Goal: Transaction & Acquisition: Purchase product/service

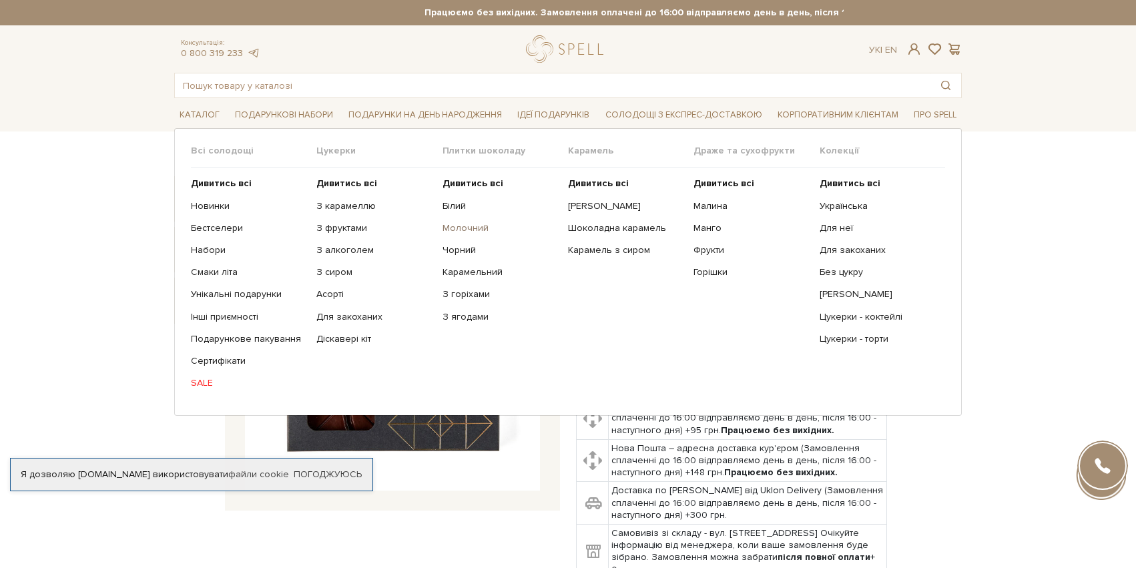
click at [455, 232] on link "Молочний" at bounding box center [499, 228] width 115 height 12
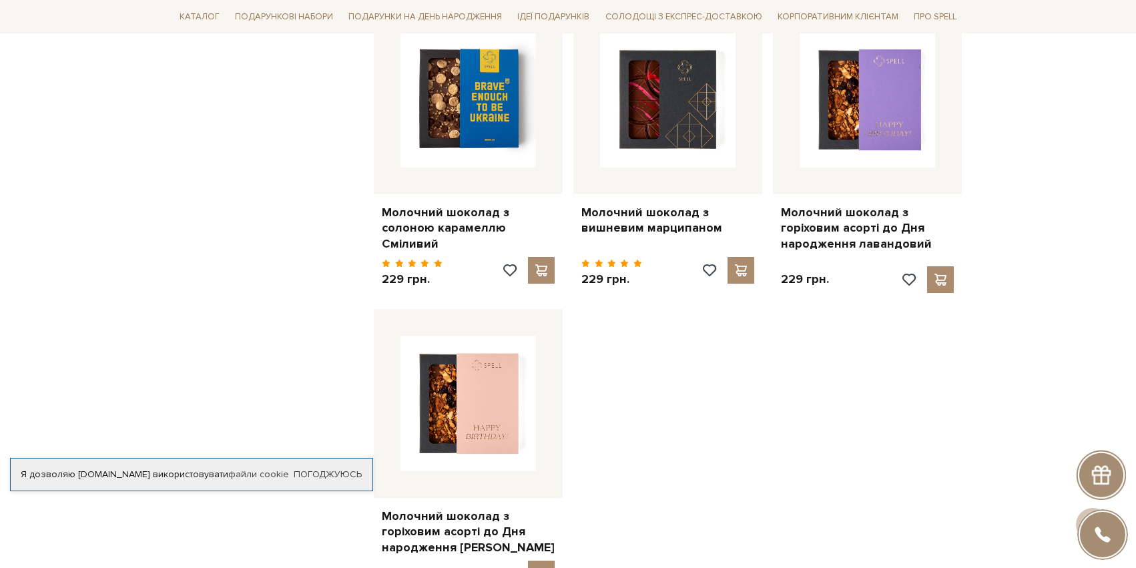
scroll to position [1426, 0]
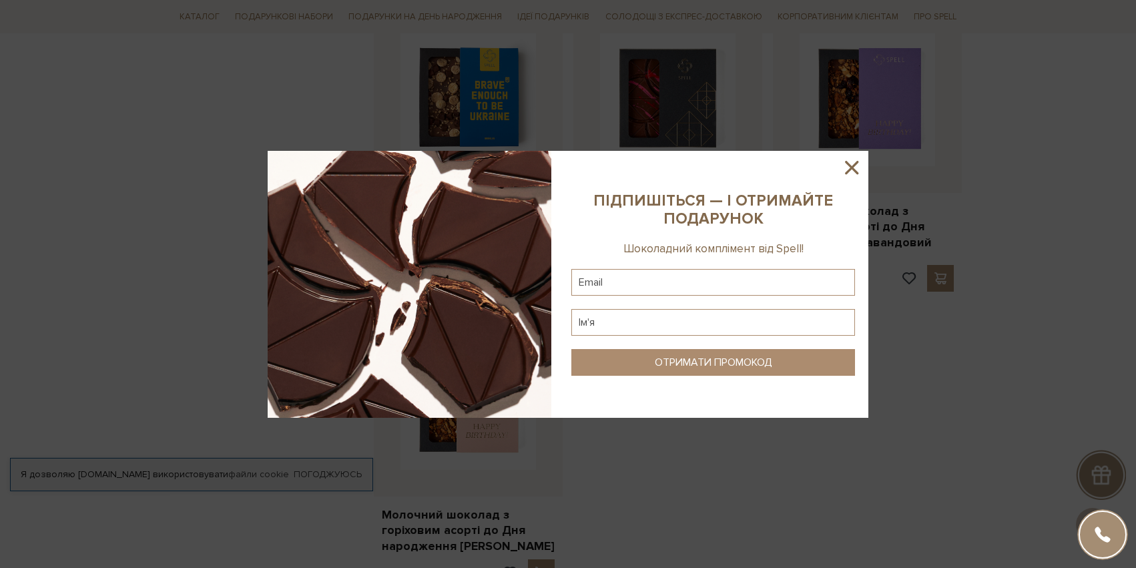
click at [850, 164] on icon at bounding box center [851, 167] width 23 height 23
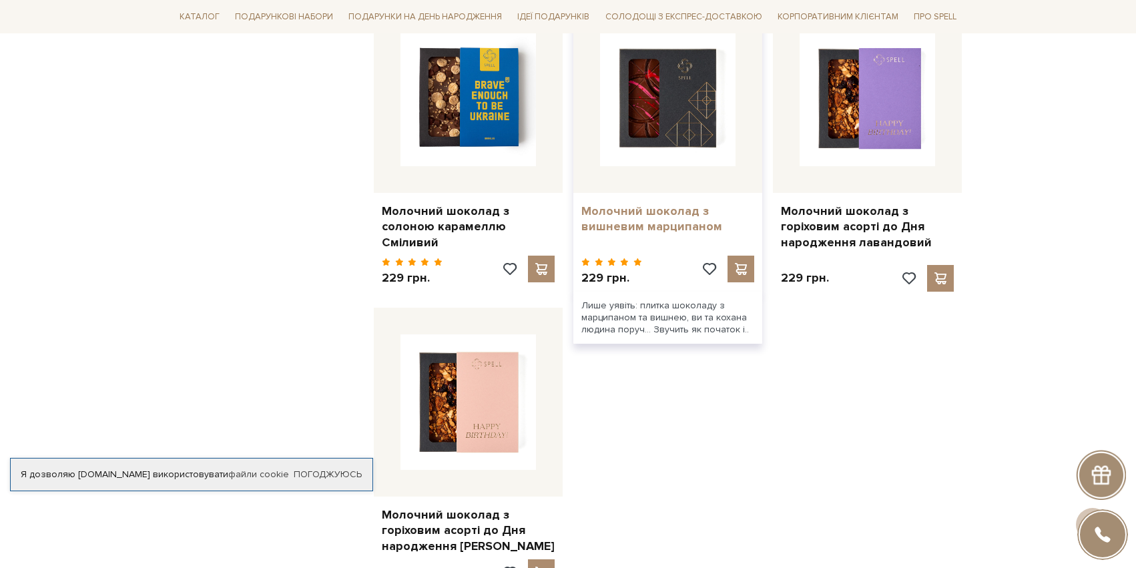
click at [664, 220] on link "Молочний шоколад з вишневим марципаном" at bounding box center [667, 219] width 173 height 31
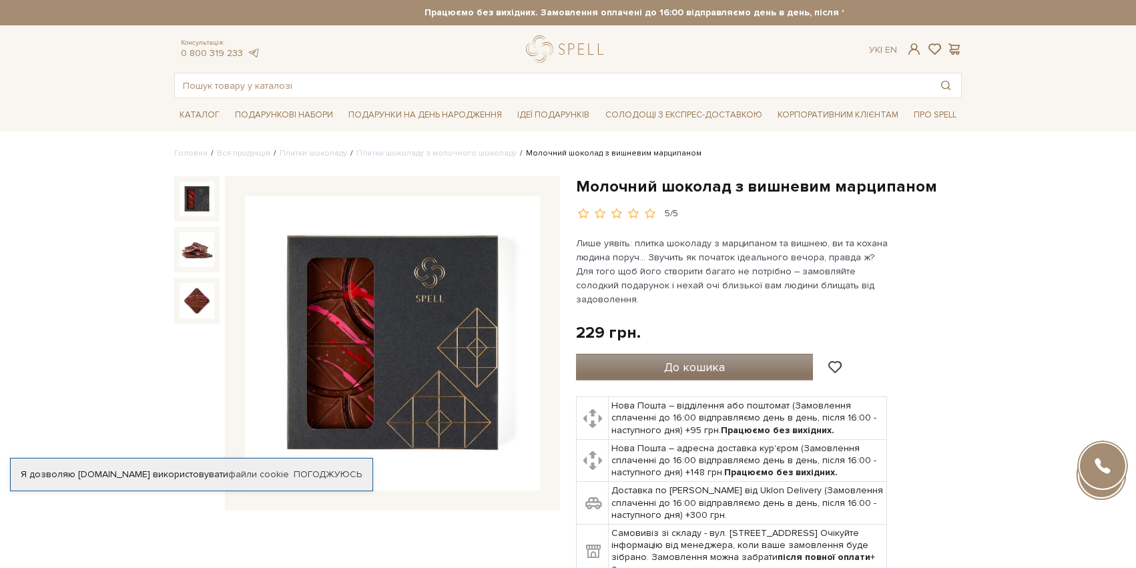
click at [632, 354] on button "До кошика" at bounding box center [694, 367] width 237 height 27
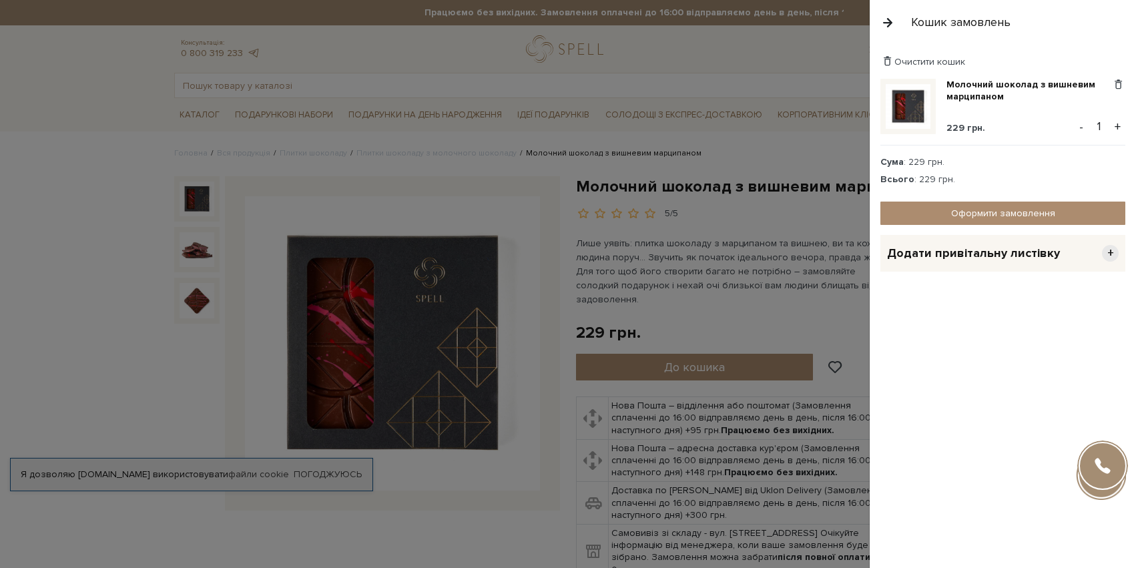
click at [889, 21] on button "button" at bounding box center [887, 22] width 15 height 23
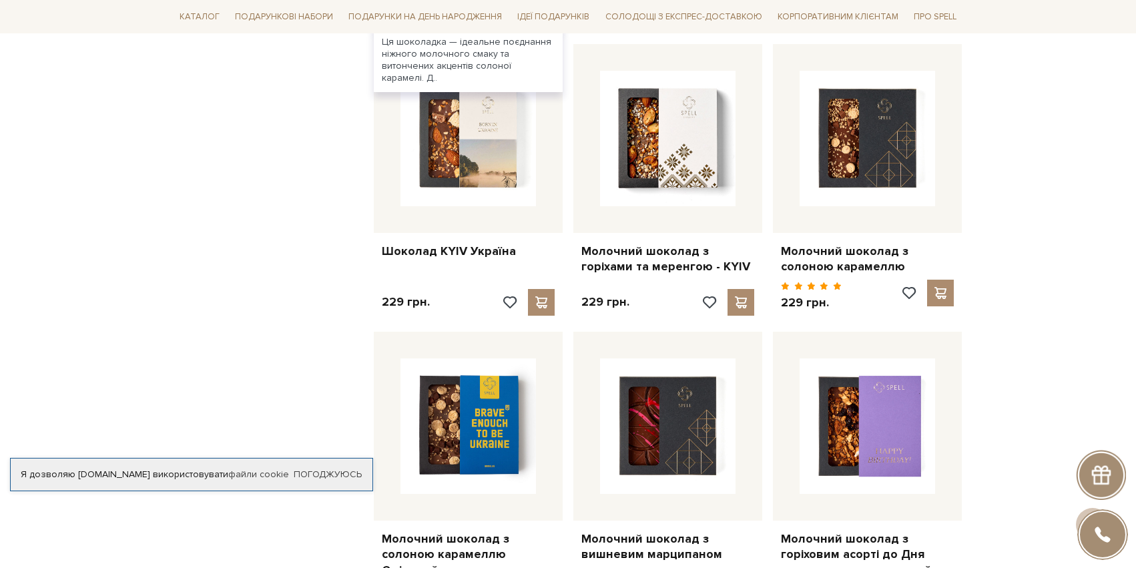
scroll to position [1113, 0]
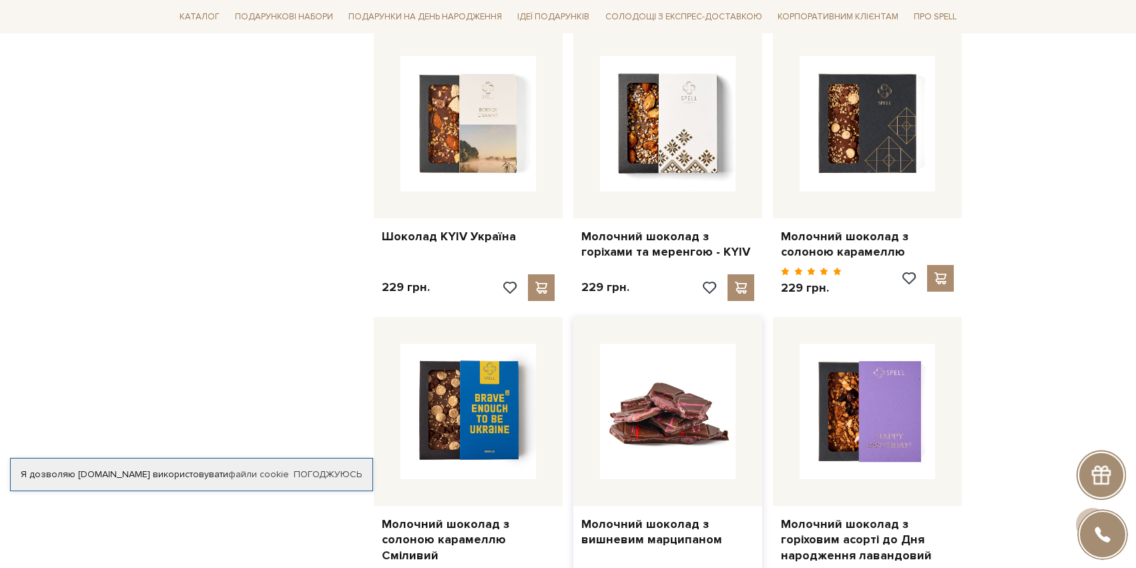
click at [668, 352] on img at bounding box center [667, 411] width 135 height 135
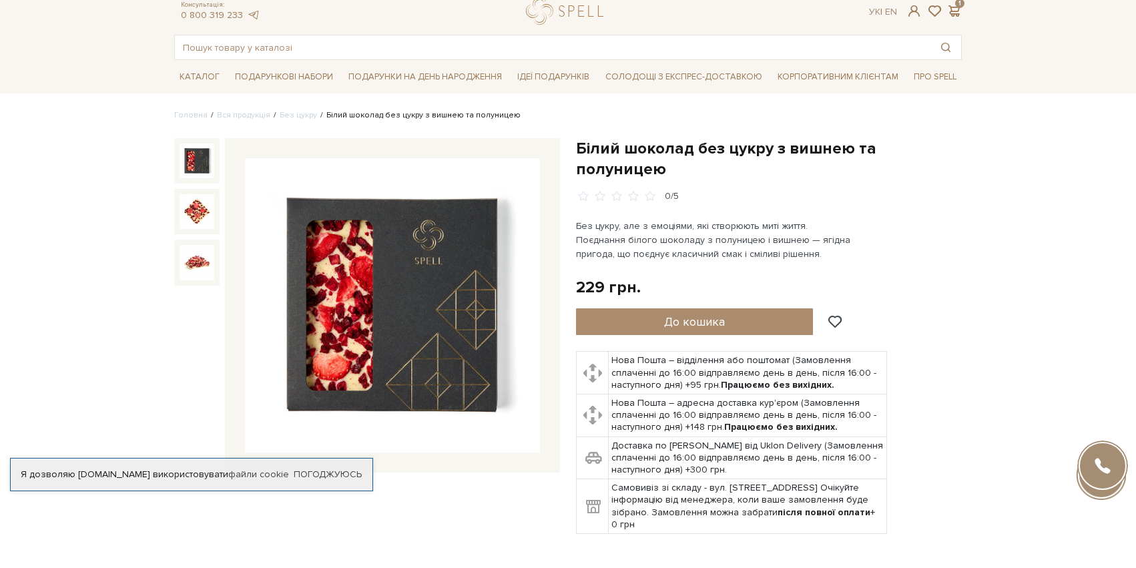
scroll to position [69, 0]
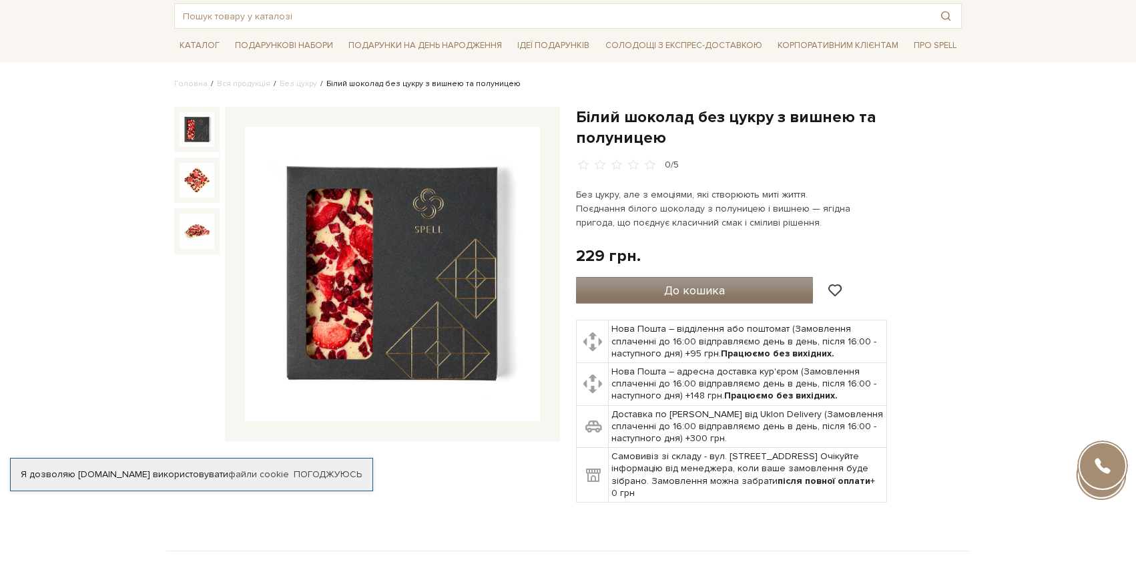
click at [657, 277] on button "До кошика" at bounding box center [694, 290] width 237 height 27
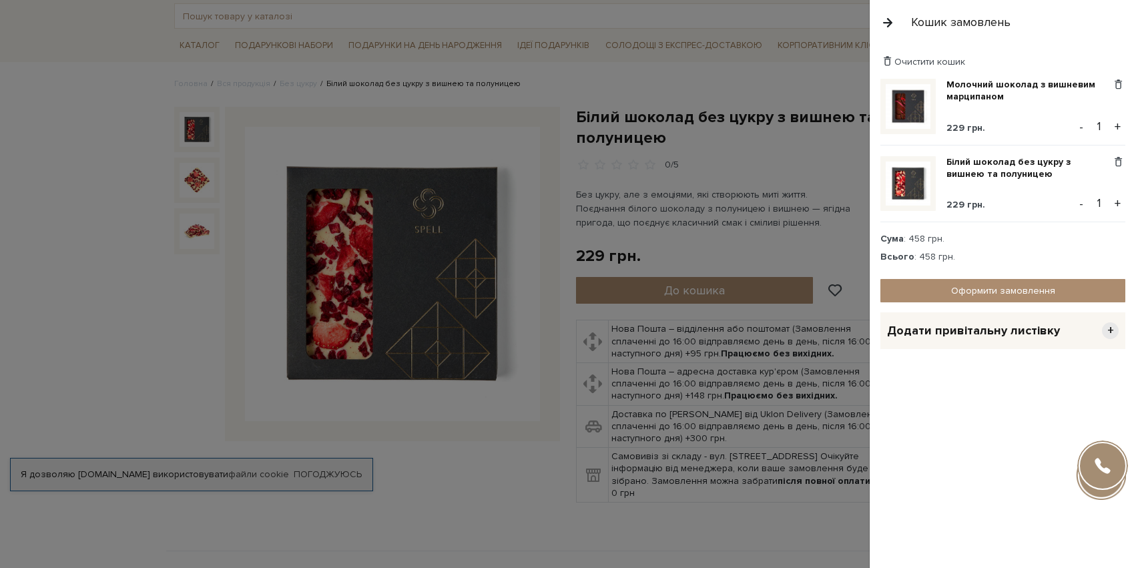
click at [886, 20] on button "button" at bounding box center [887, 22] width 15 height 23
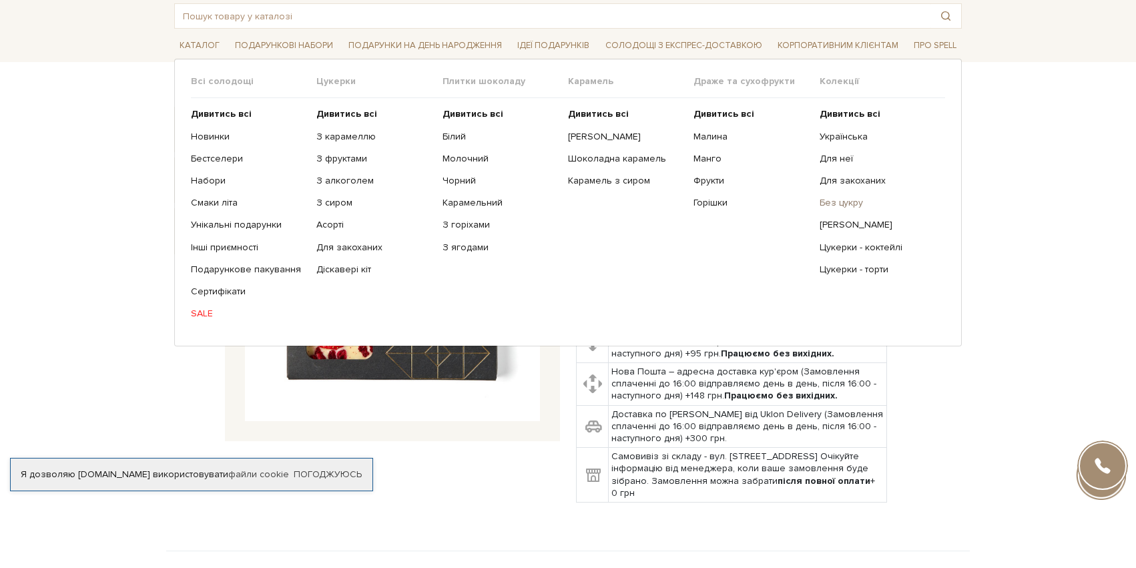
click at [844, 204] on link "Без цукру" at bounding box center [877, 203] width 115 height 12
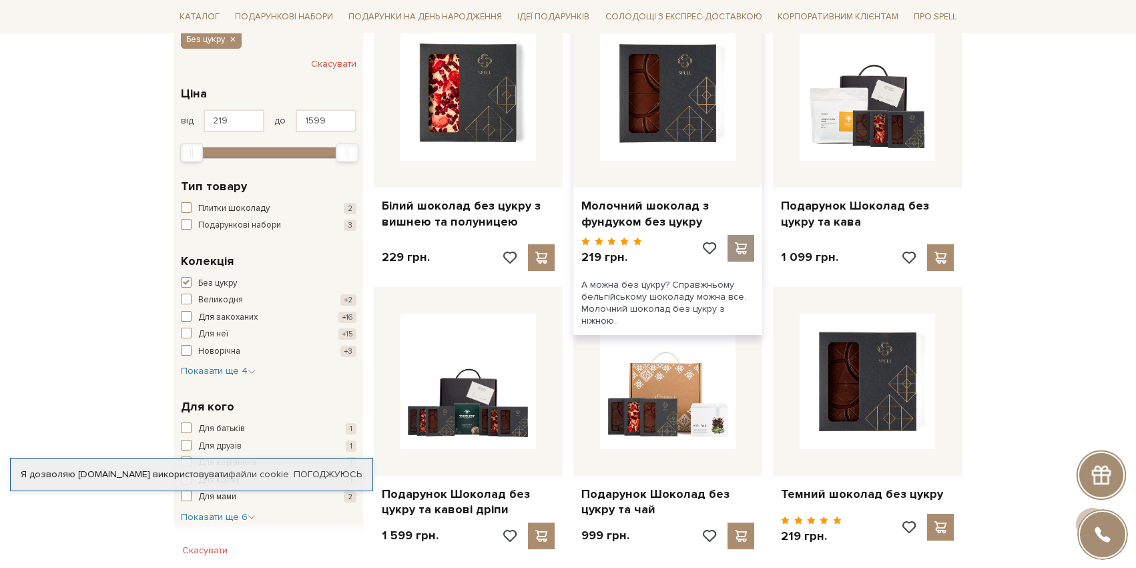
scroll to position [268, 0]
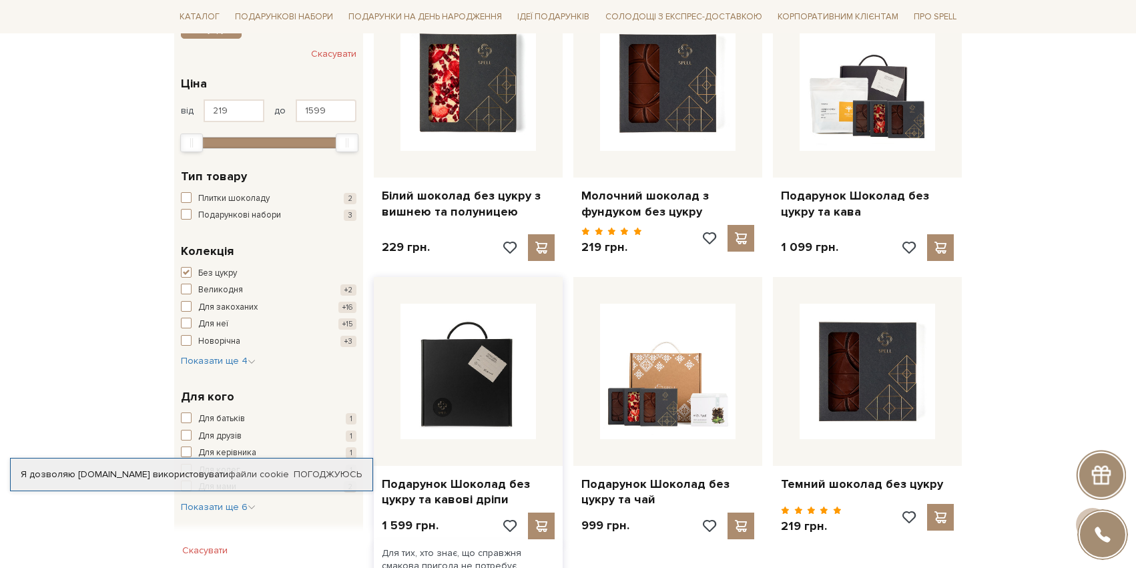
click at [471, 432] on img at bounding box center [467, 371] width 135 height 135
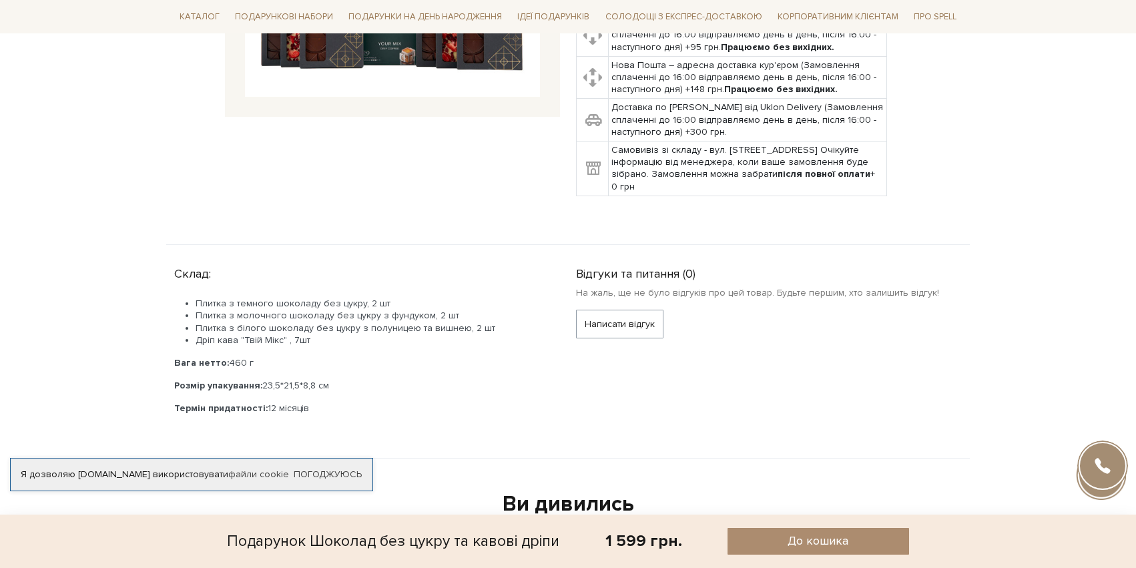
scroll to position [394, 0]
